Goal: Answer question/provide support

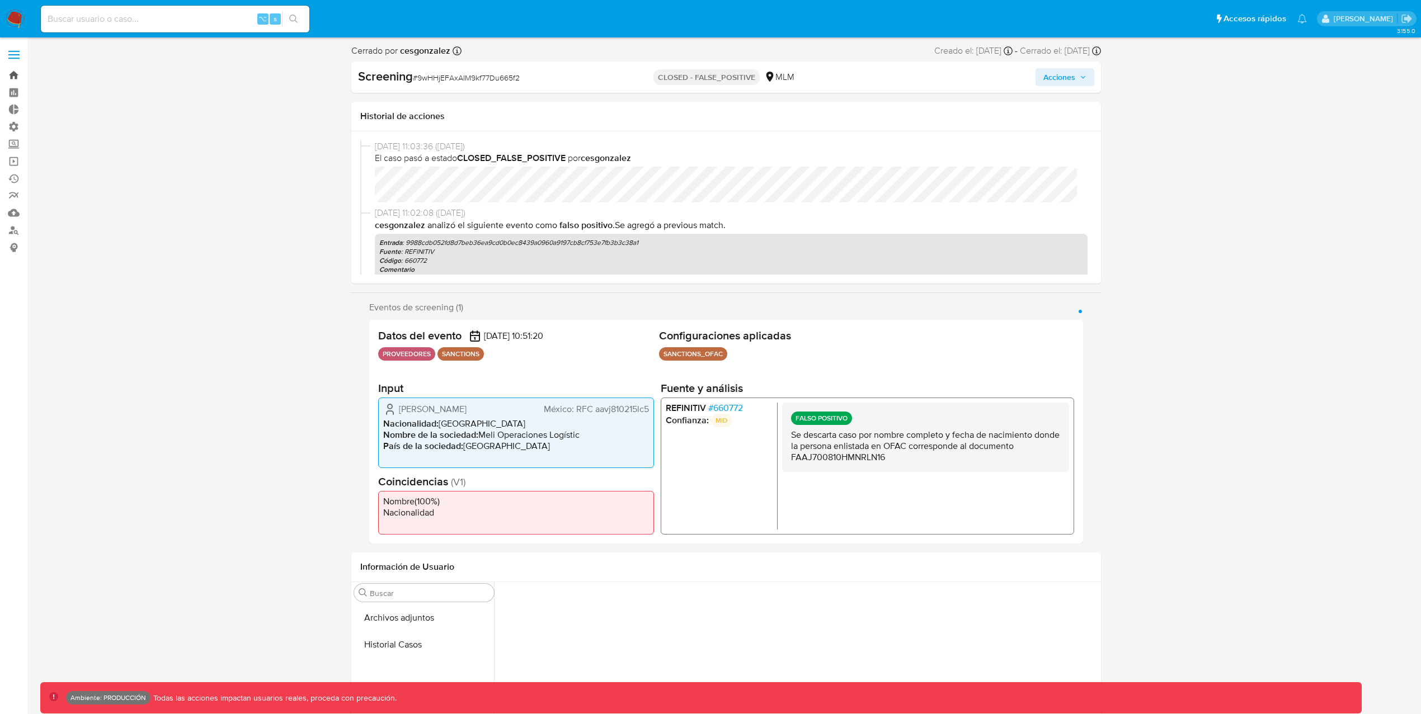
click at [13, 76] on link "Bandeja" at bounding box center [66, 75] width 133 height 17
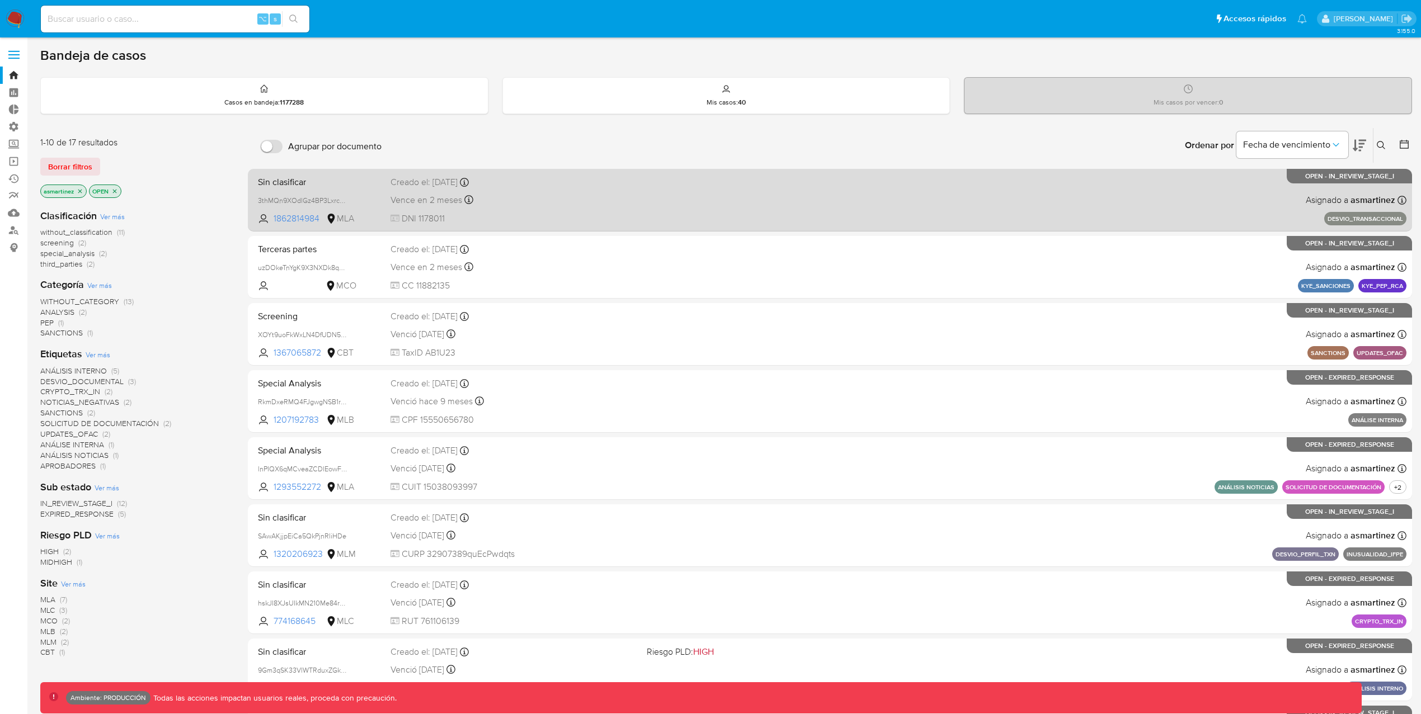
click at [780, 211] on div "Sin clasificar 3thMQn9XOdlGz4BP3LxrcejS 1862814984 MLA Creado el: [DATE] Creado…" at bounding box center [829, 200] width 1153 height 56
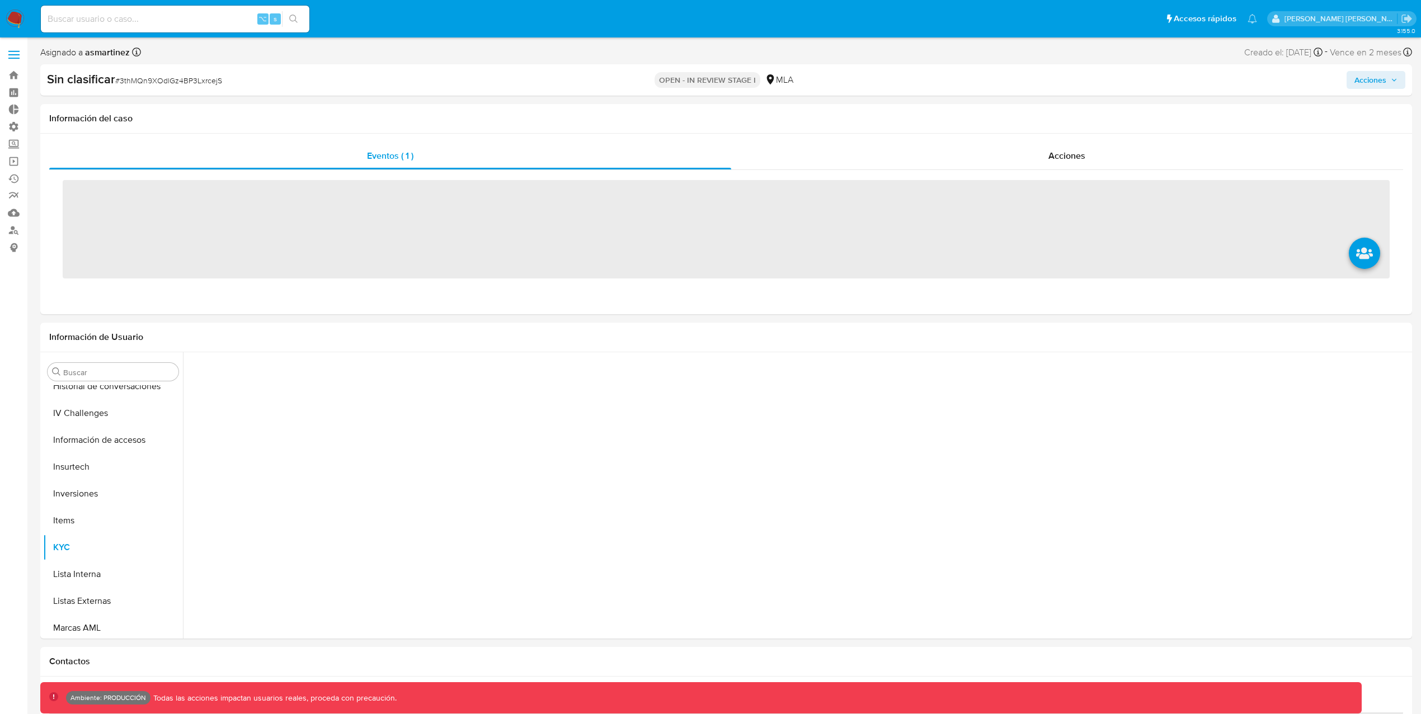
scroll to position [526, 0]
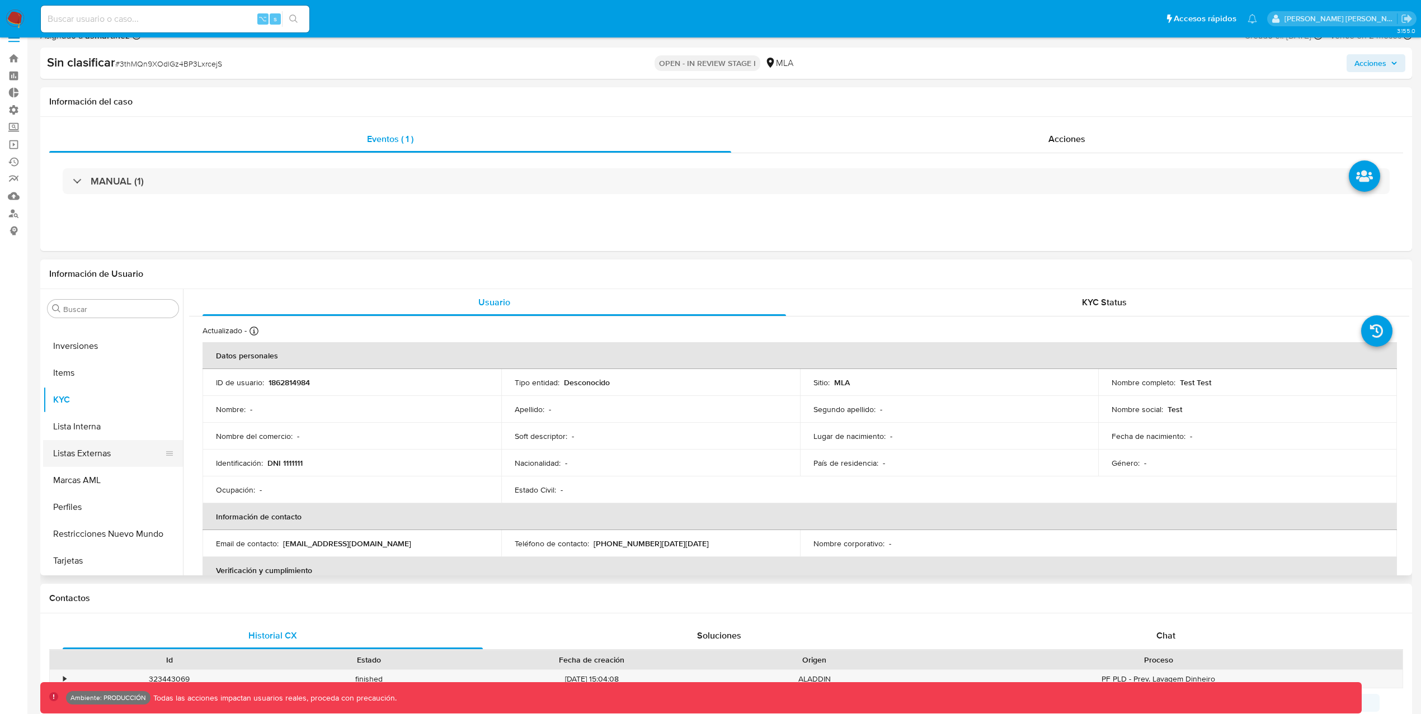
select select "10"
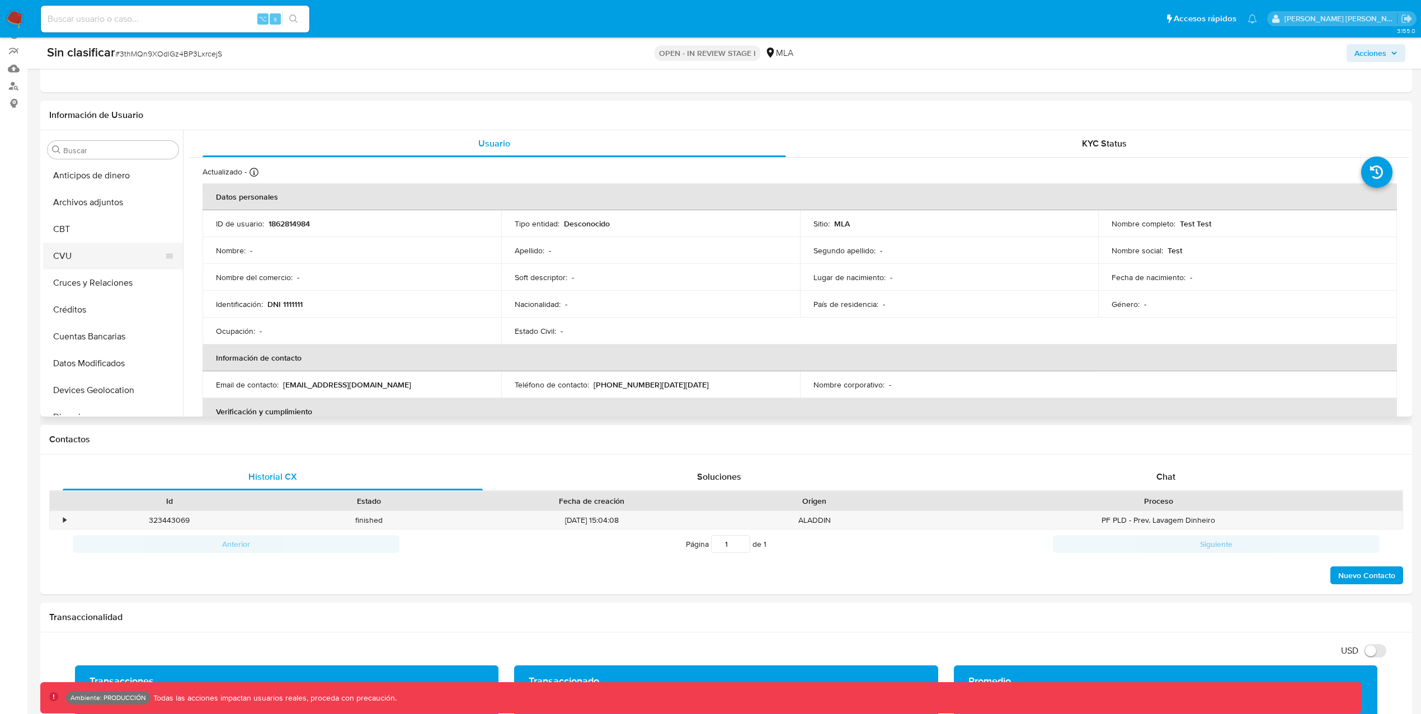
scroll to position [0, 0]
click at [109, 209] on button "Archivos adjuntos" at bounding box center [108, 203] width 131 height 27
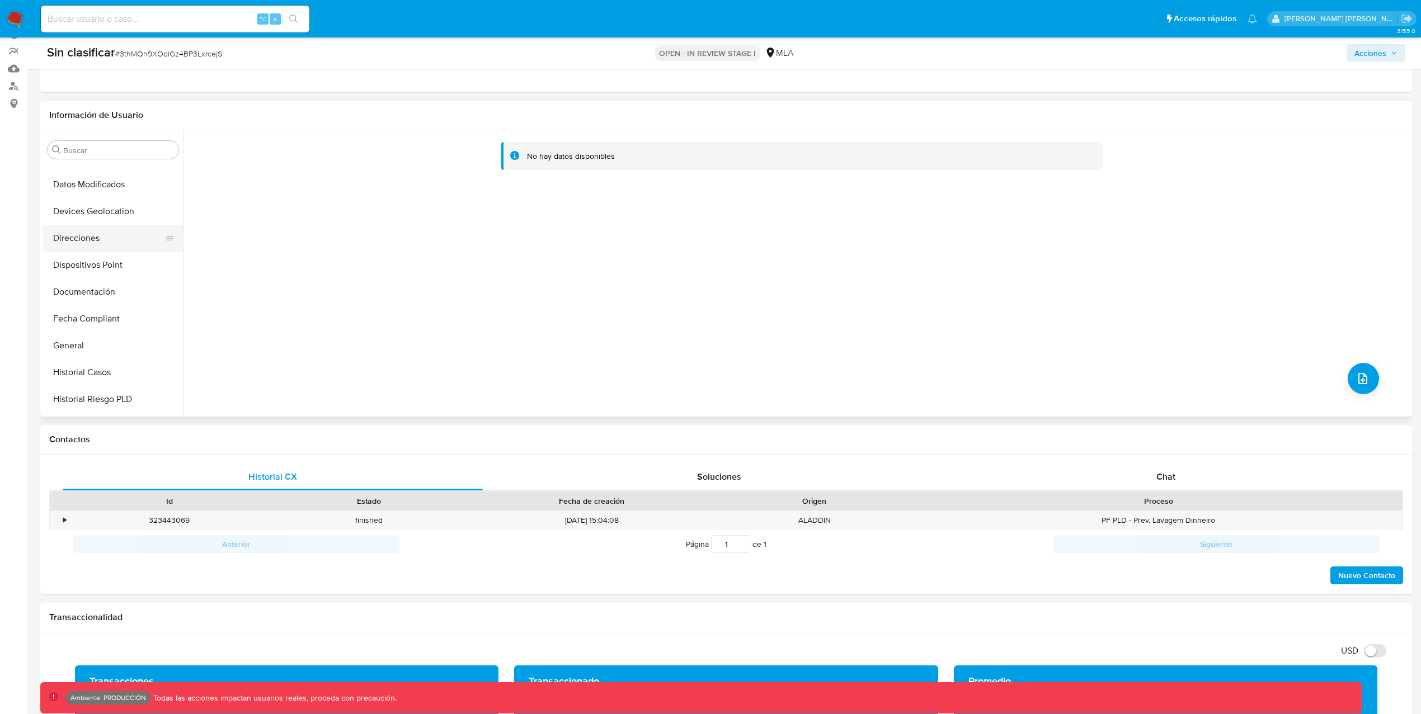
scroll to position [223, 0]
click at [91, 328] on button "Historial Casos" at bounding box center [108, 330] width 131 height 27
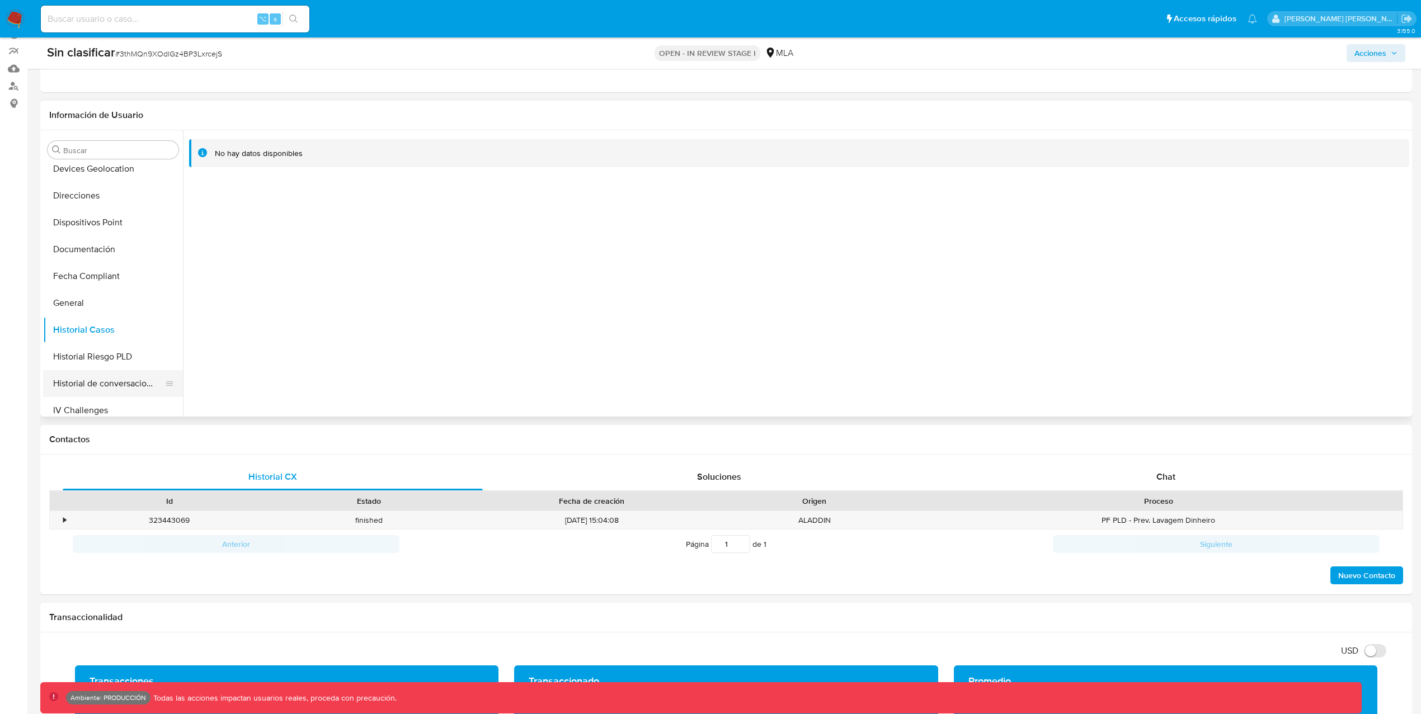
click at [89, 375] on button "Historial de conversaciones" at bounding box center [108, 383] width 131 height 27
